Goal: Check status: Check status

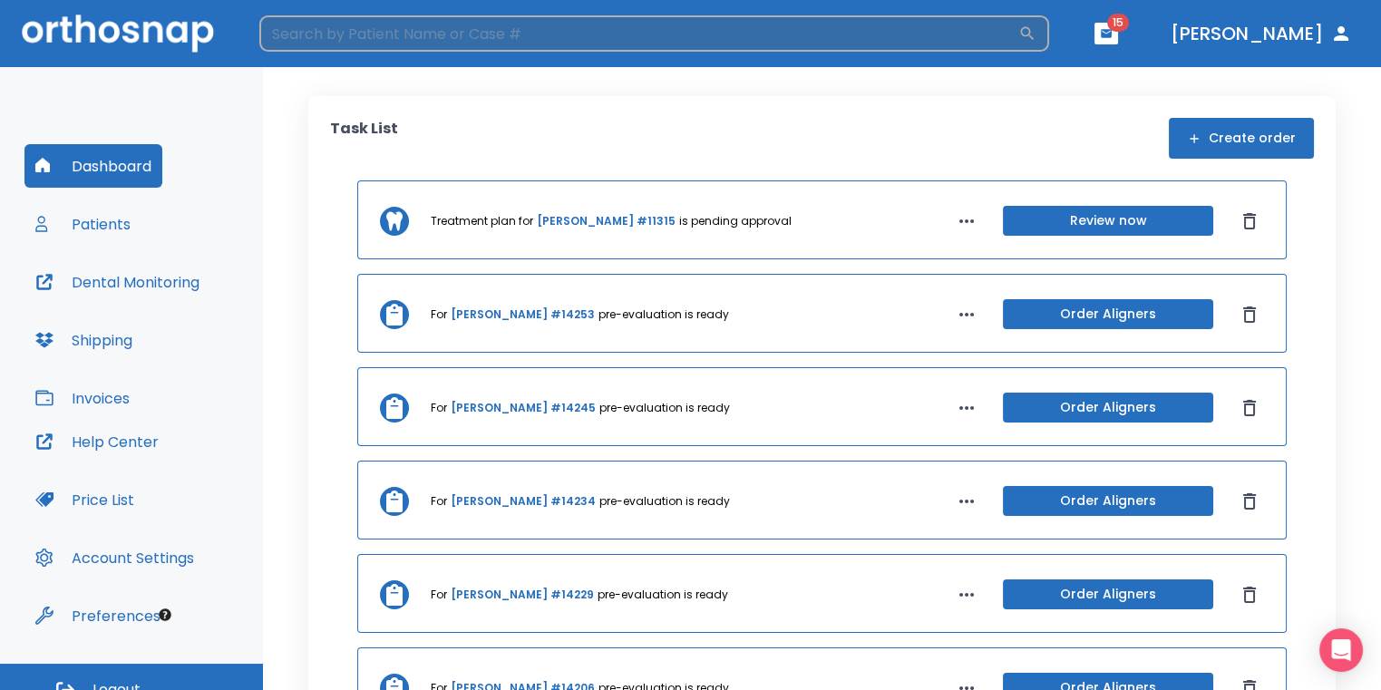
click at [684, 42] on input "search" at bounding box center [638, 33] width 759 height 36
type input "[PERSON_NAME]"
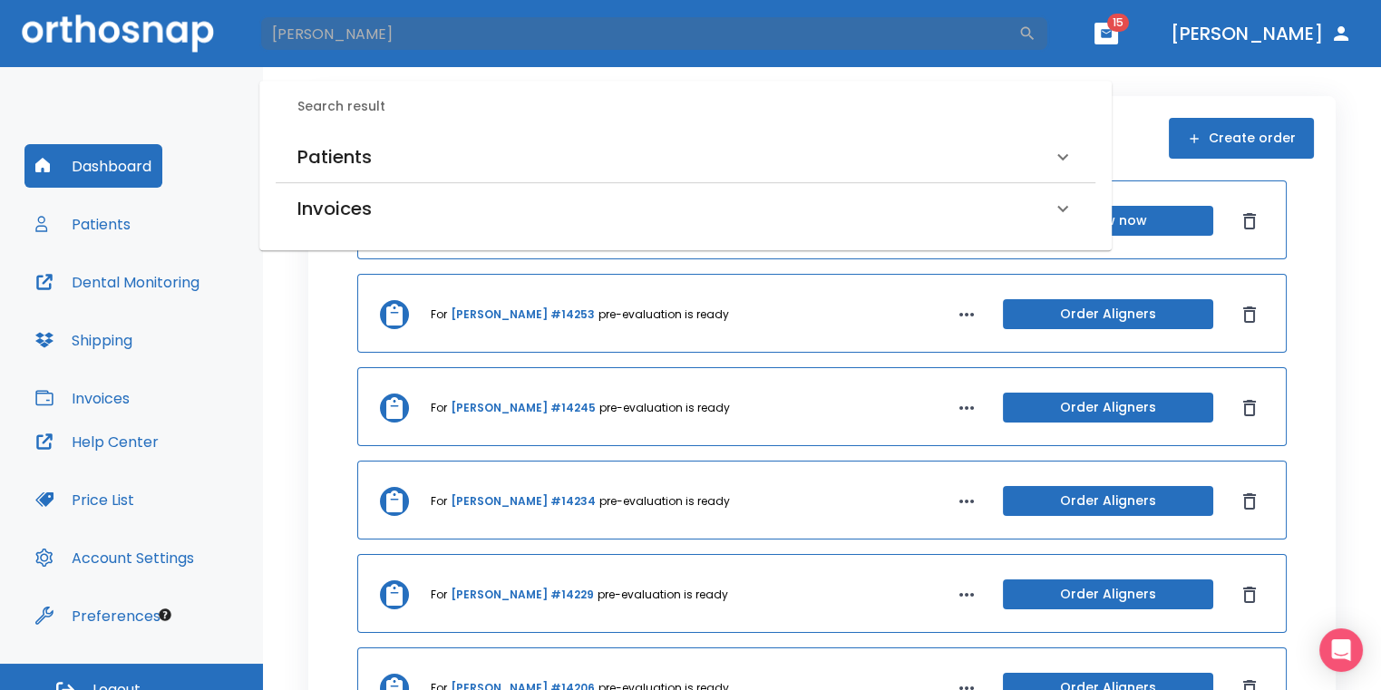
click at [448, 159] on div "Patients" at bounding box center [674, 156] width 754 height 29
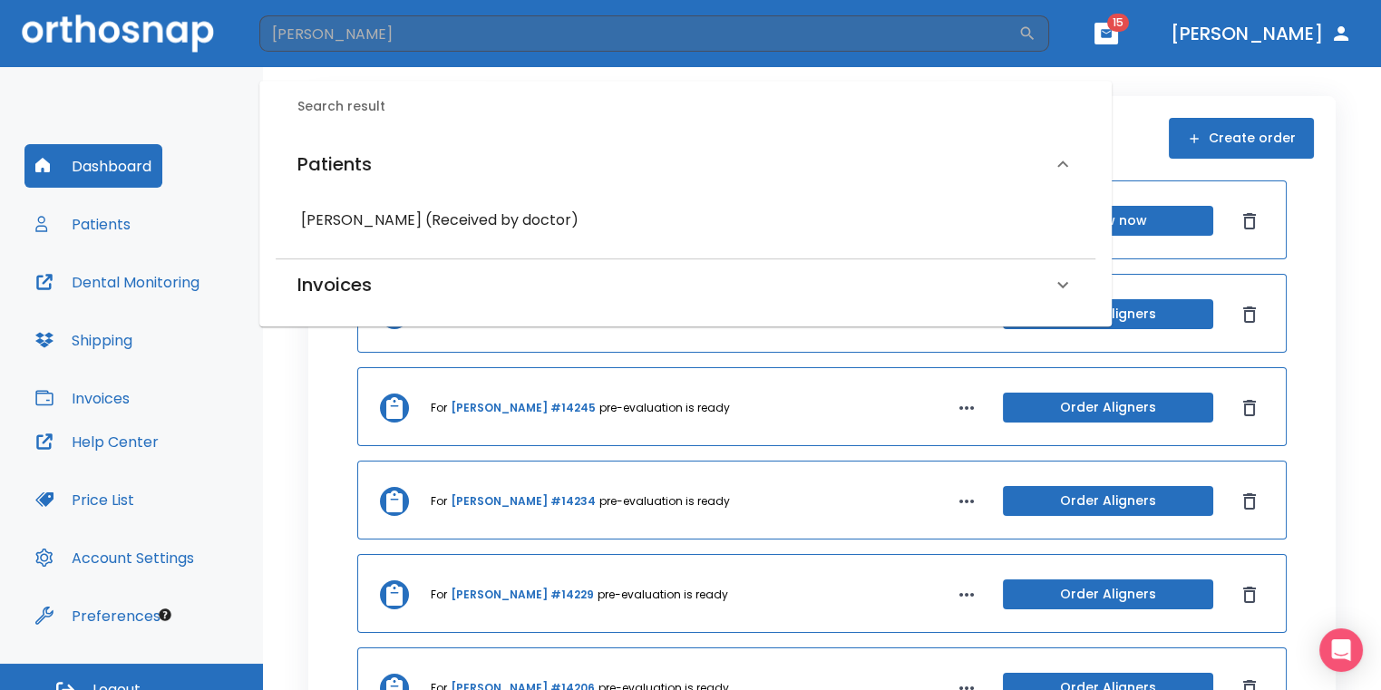
click at [448, 211] on h6 "[PERSON_NAME] (Received by doctor)" at bounding box center [685, 220] width 769 height 25
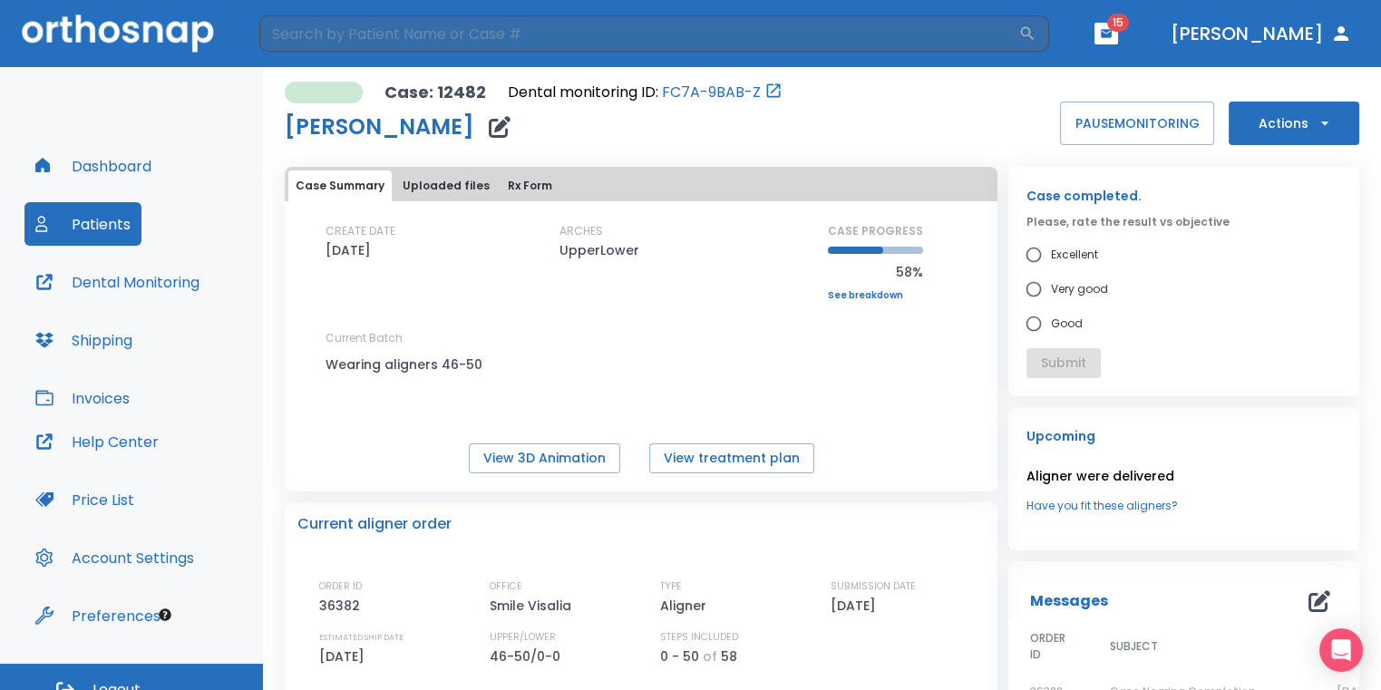
click at [1003, 104] on div "Case: 12482 Dental monitoring ID: FC7A-9BAB-Z [PERSON_NAME] PAUSE MONITORING Ac…" at bounding box center [822, 113] width 1074 height 63
click at [881, 294] on link "See breakdown" at bounding box center [875, 295] width 95 height 11
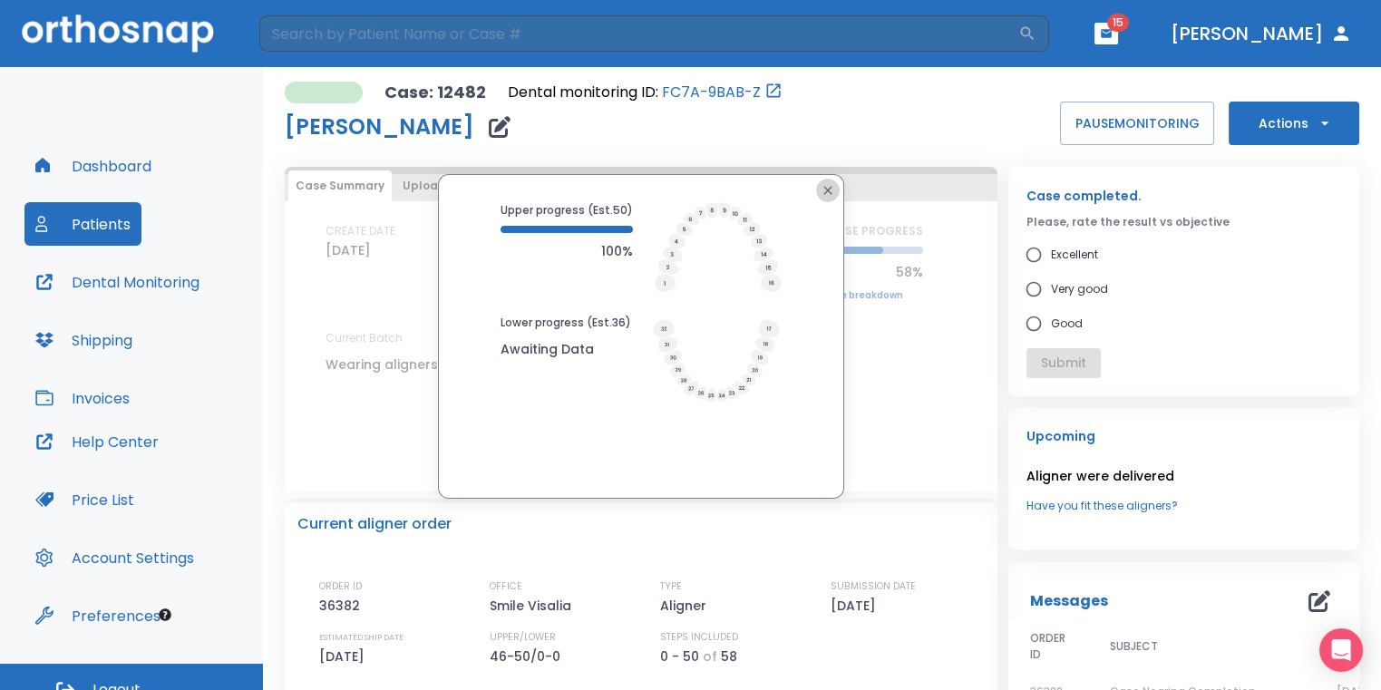
click at [820, 187] on icon "button" at bounding box center [827, 190] width 15 height 15
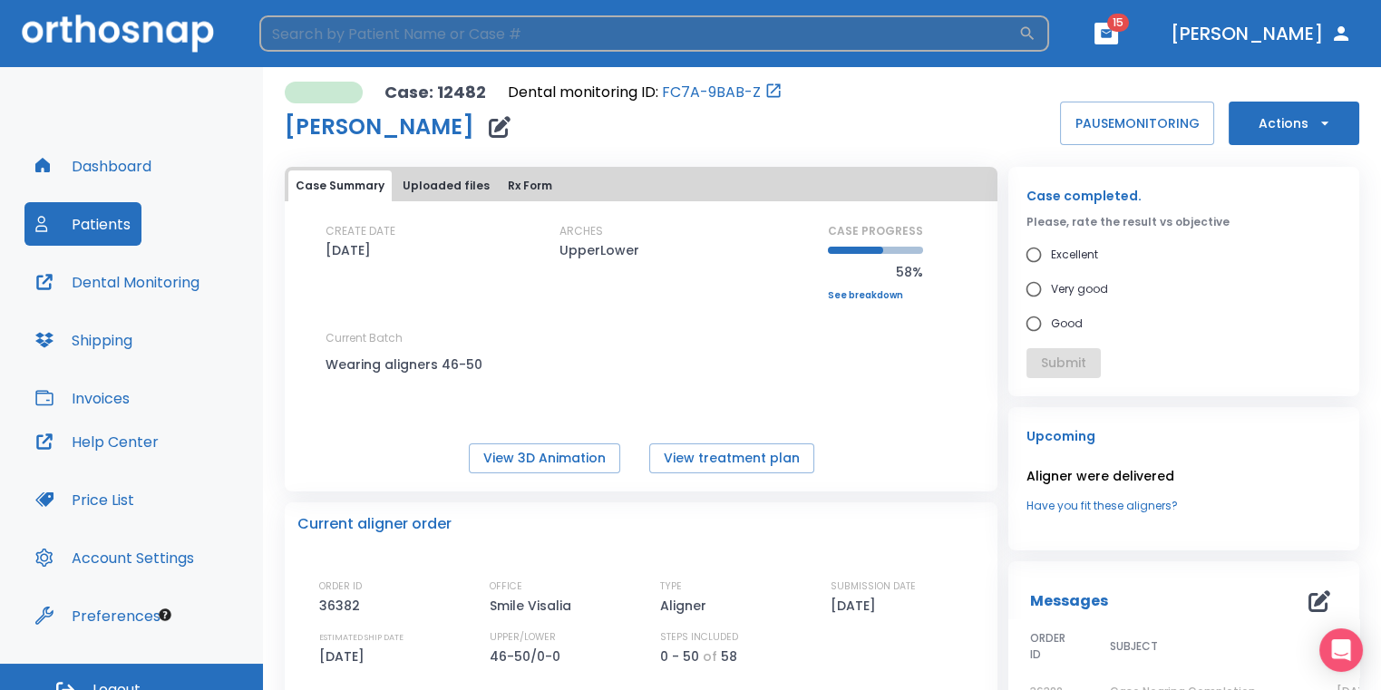
click at [528, 48] on input "search" at bounding box center [638, 33] width 759 height 36
type input "[PERSON_NAME]"
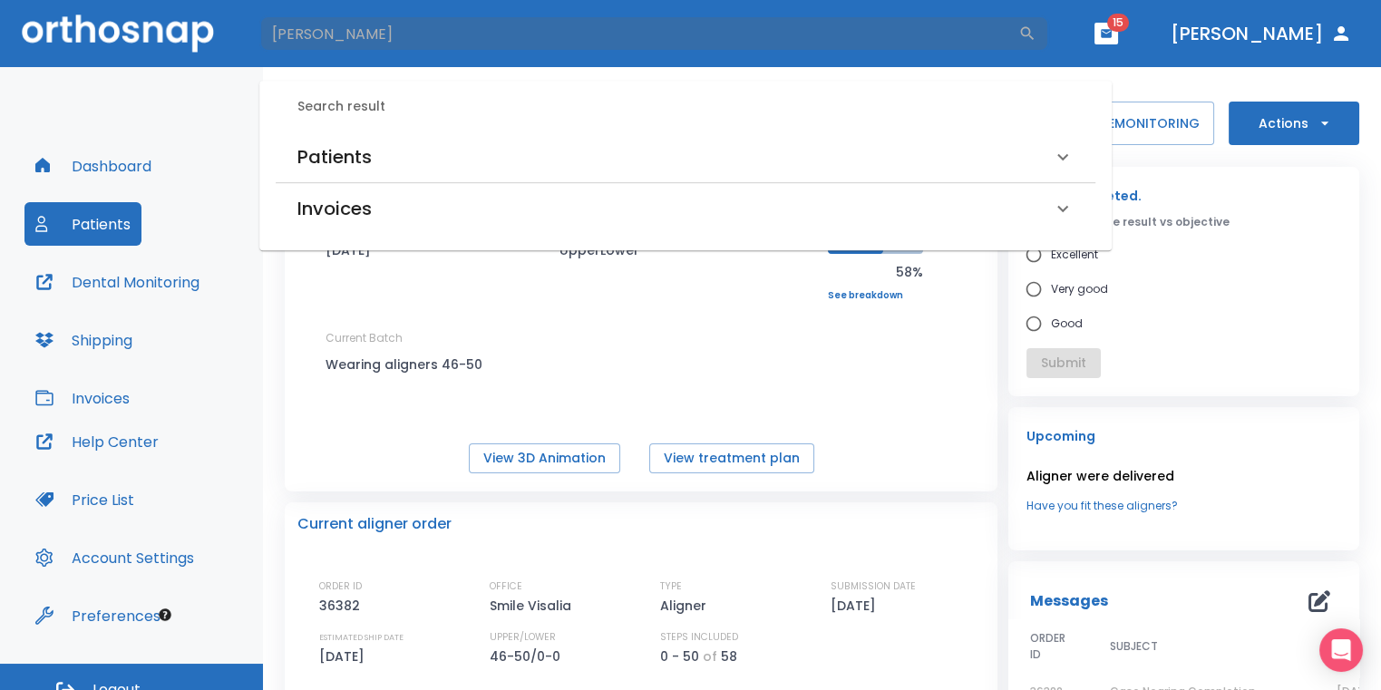
click at [469, 156] on div "Patients" at bounding box center [674, 156] width 754 height 29
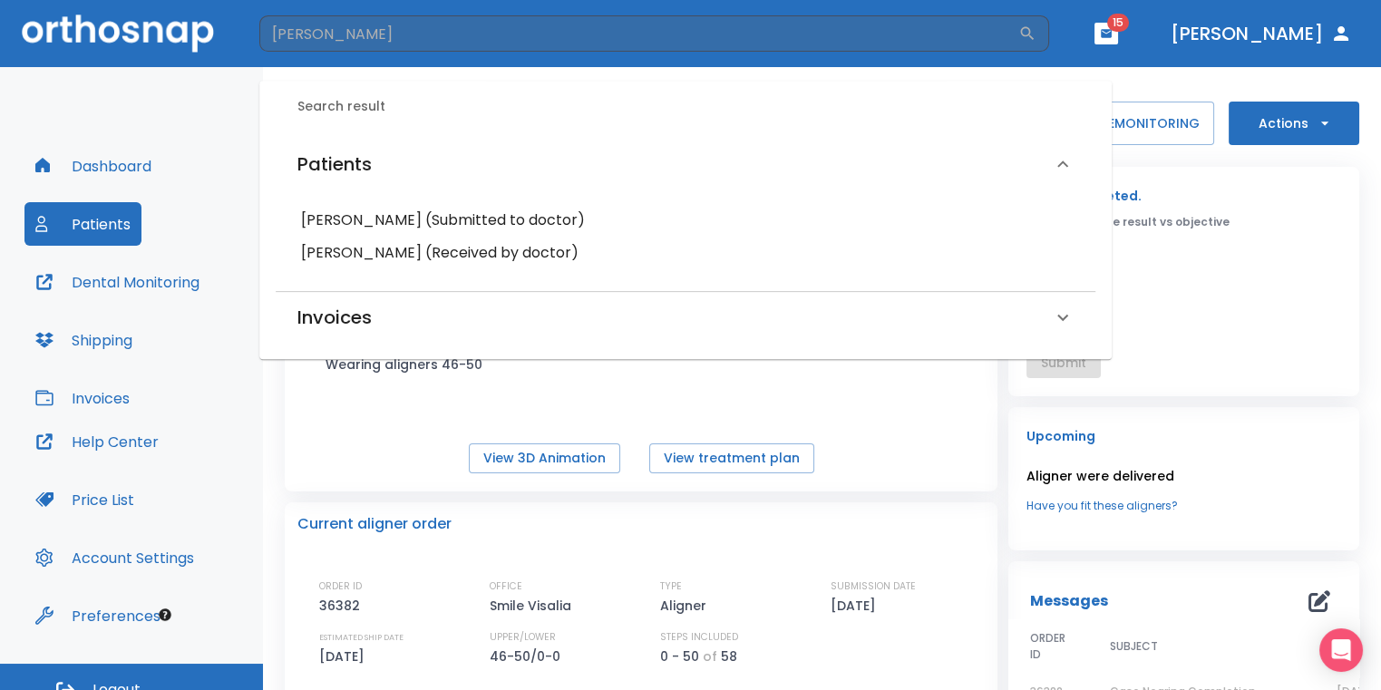
click at [459, 218] on h6 "[PERSON_NAME] (Submitted to doctor)" at bounding box center [685, 220] width 769 height 25
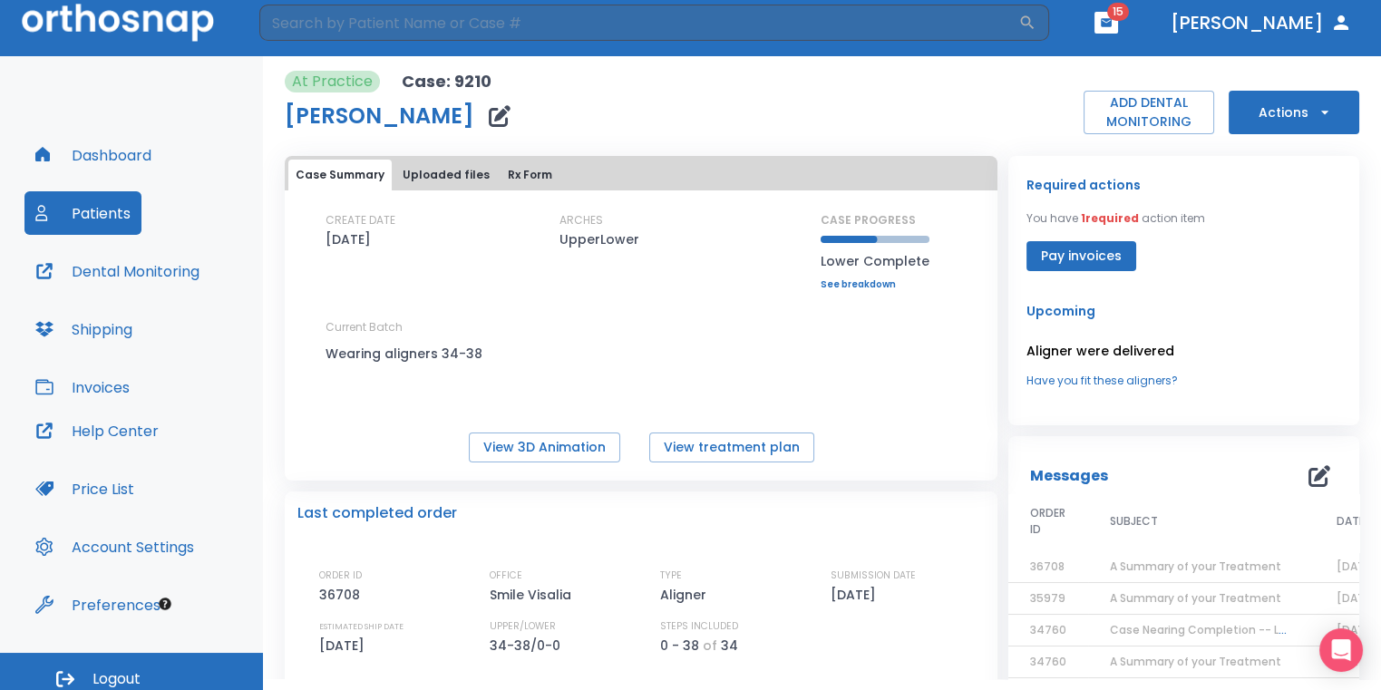
scroll to position [22, 0]
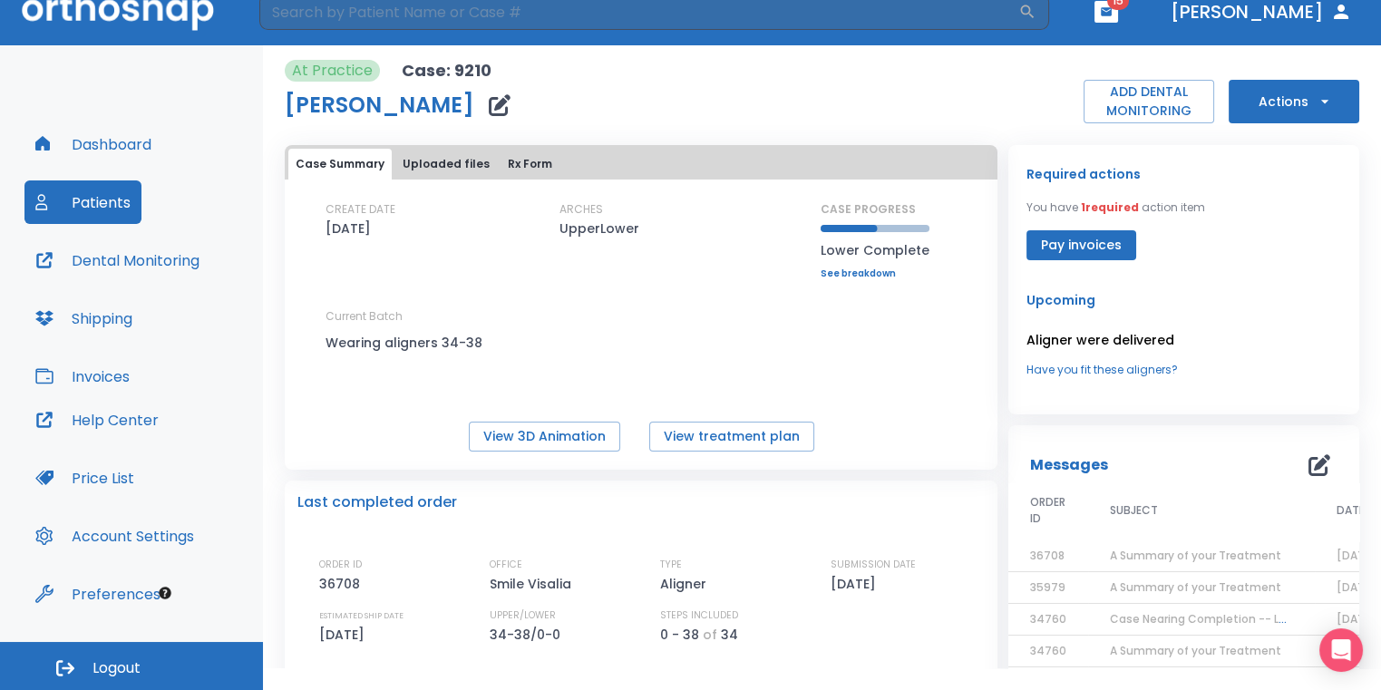
click at [869, 275] on link "See breakdown" at bounding box center [874, 273] width 109 height 11
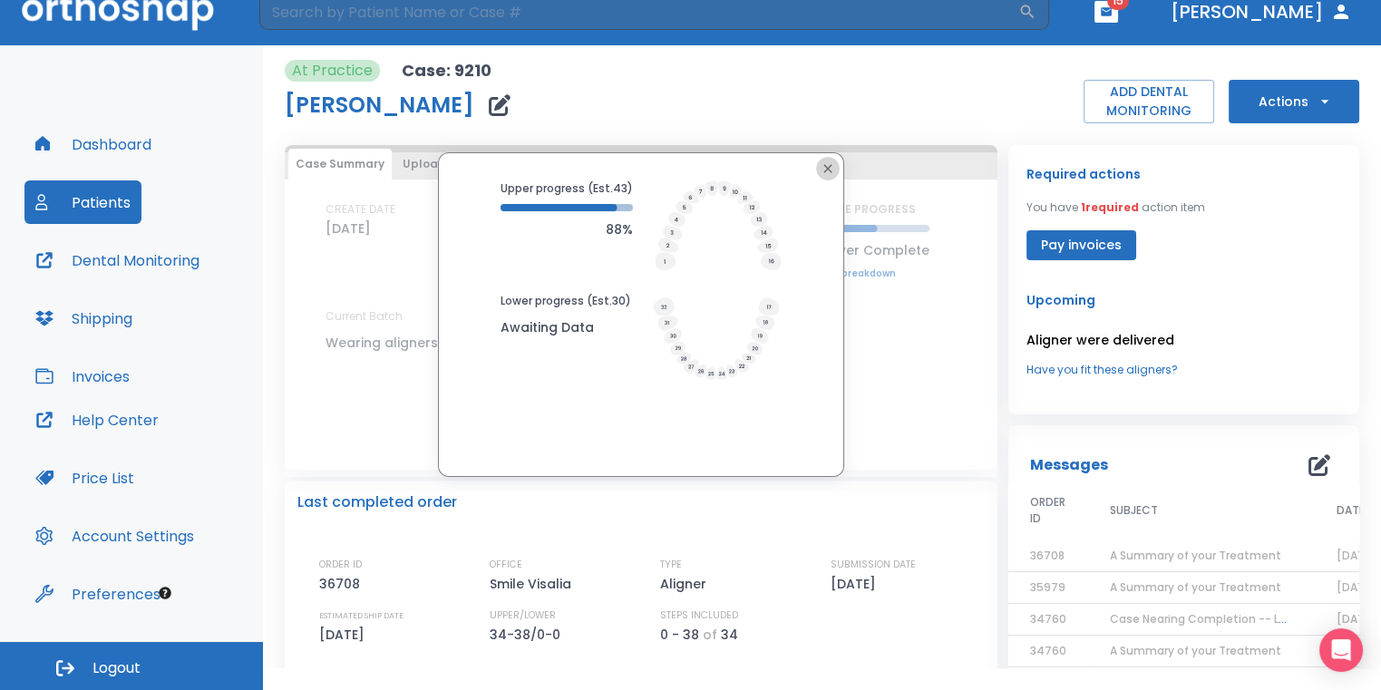
click at [820, 165] on icon "button" at bounding box center [827, 168] width 15 height 15
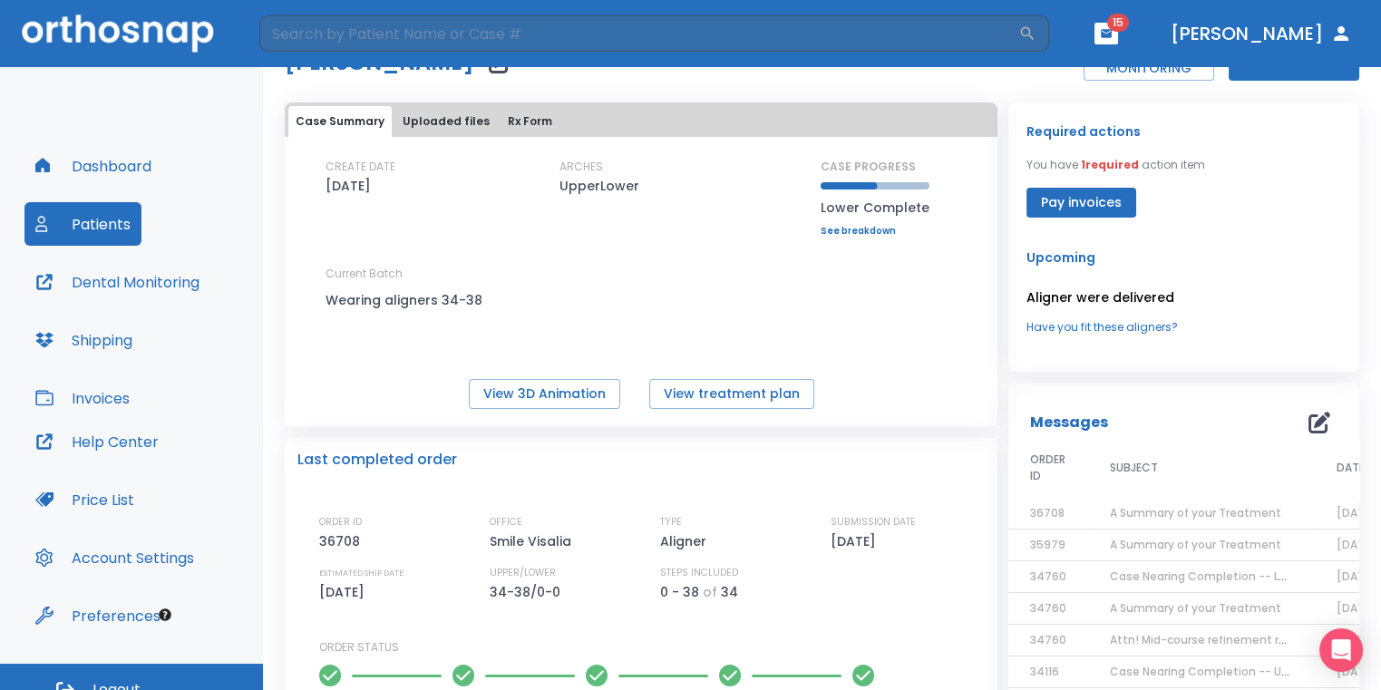
scroll to position [91, 0]
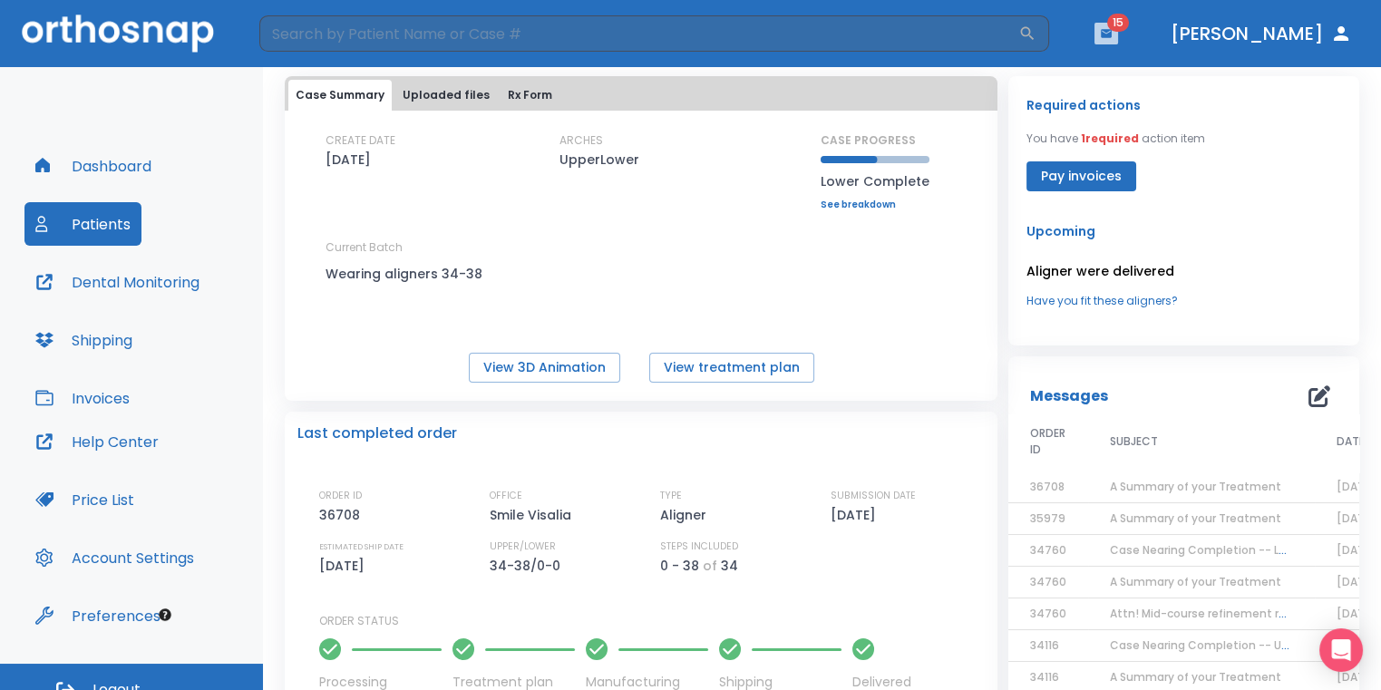
click at [1112, 31] on icon "button" at bounding box center [1106, 33] width 13 height 13
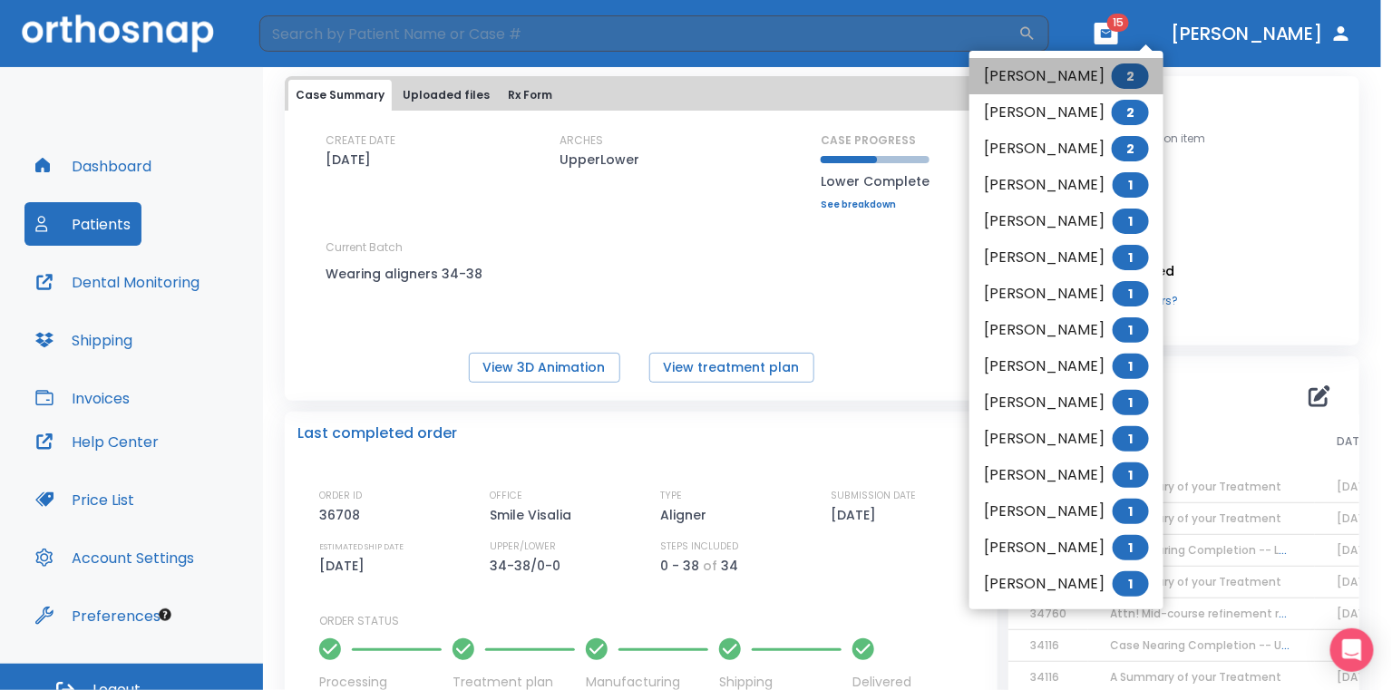
click at [1099, 70] on li "[PERSON_NAME] 2" at bounding box center [1066, 76] width 194 height 36
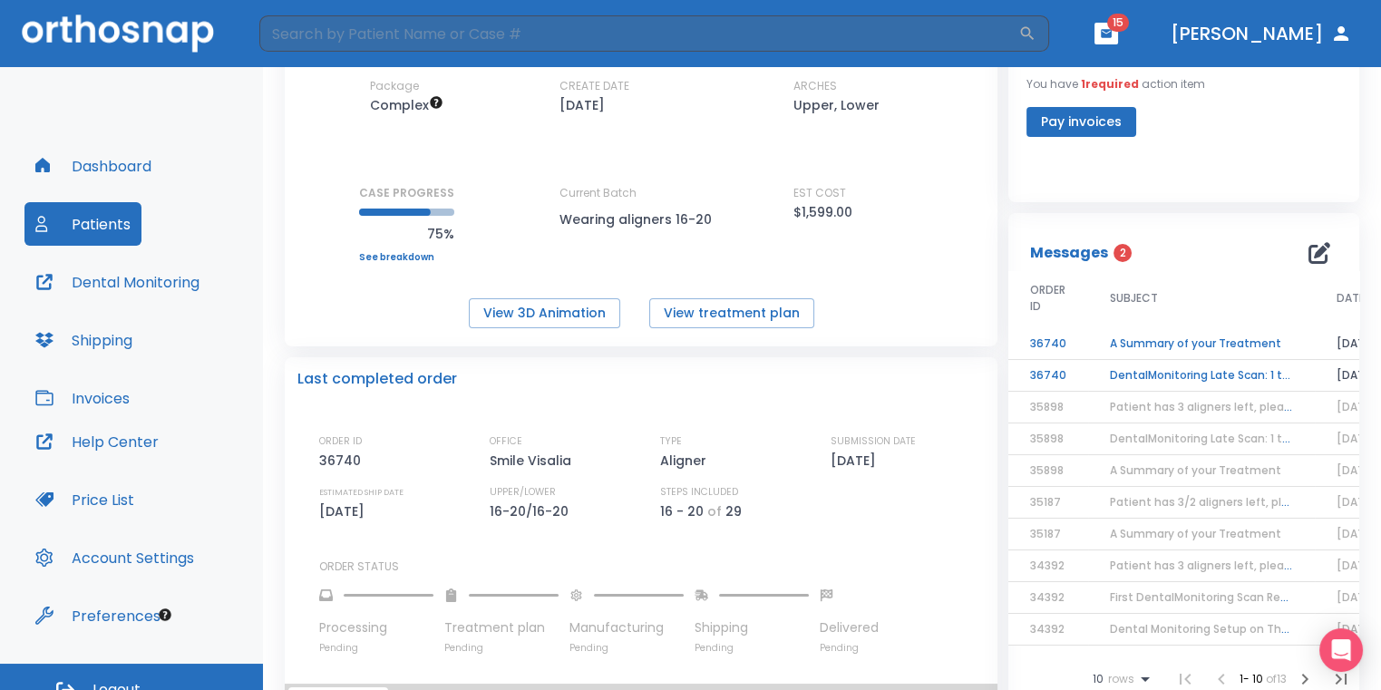
scroll to position [160, 0]
